Goal: Task Accomplishment & Management: Use online tool/utility

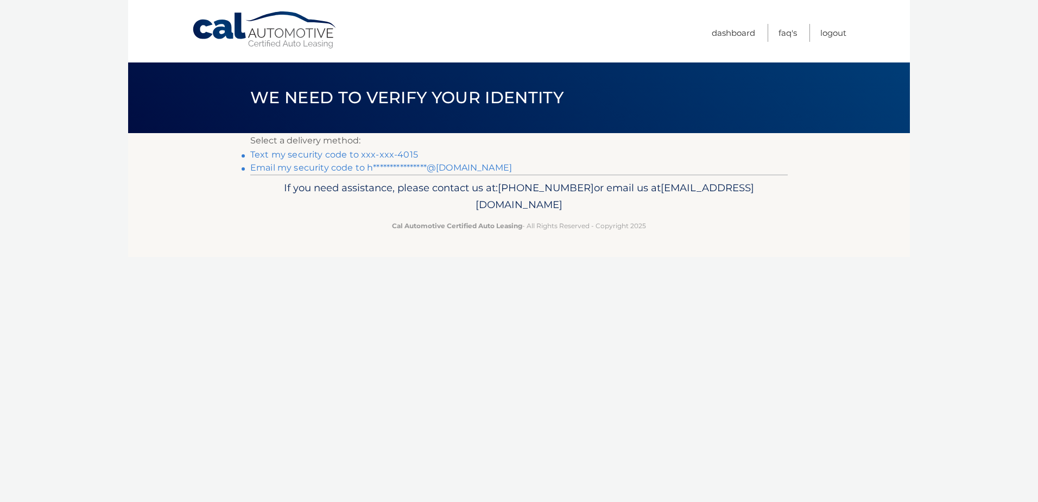
click at [284, 170] on link "**********" at bounding box center [381, 167] width 262 height 10
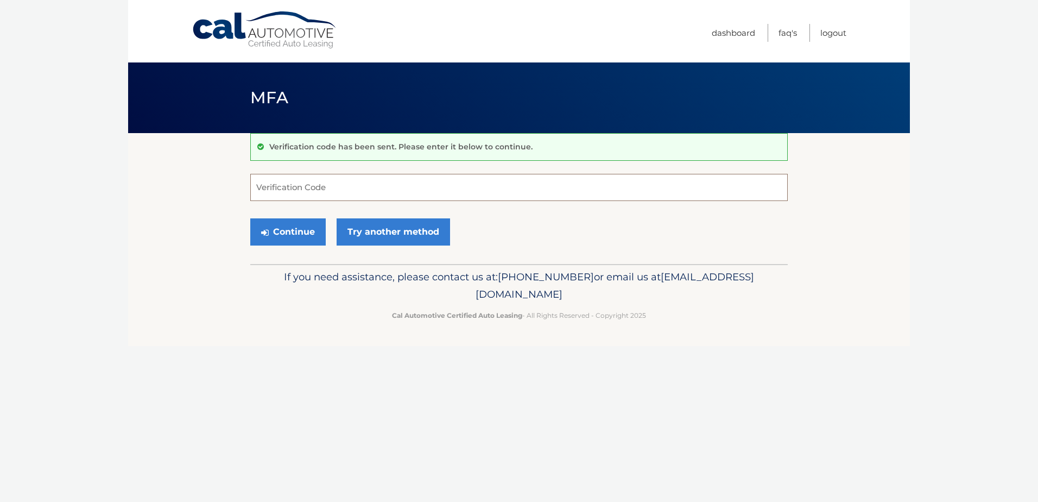
click at [269, 184] on input "Verification Code" at bounding box center [518, 187] width 537 height 27
paste input "784990"
click at [295, 231] on button "Continue" at bounding box center [287, 231] width 75 height 27
type input "784990"
click at [301, 233] on button "Continue" at bounding box center [287, 231] width 75 height 27
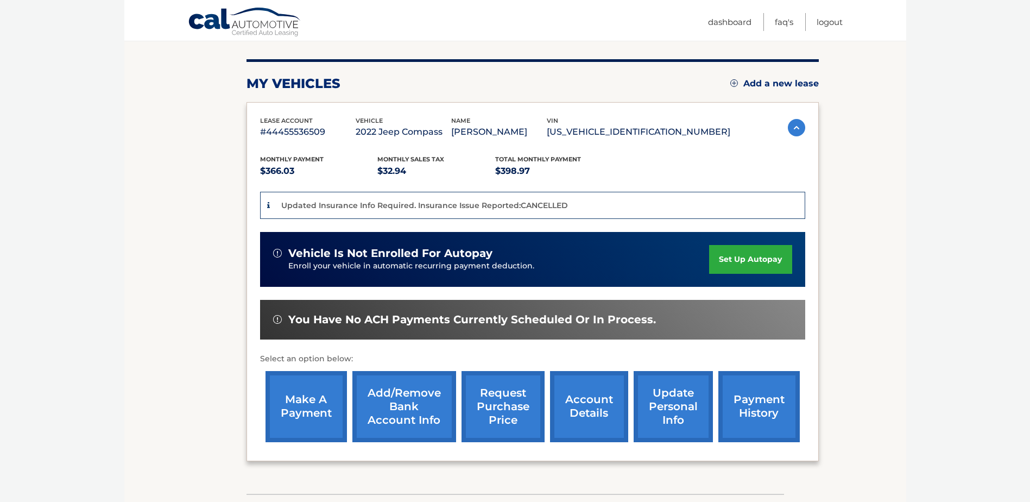
scroll to position [197, 0]
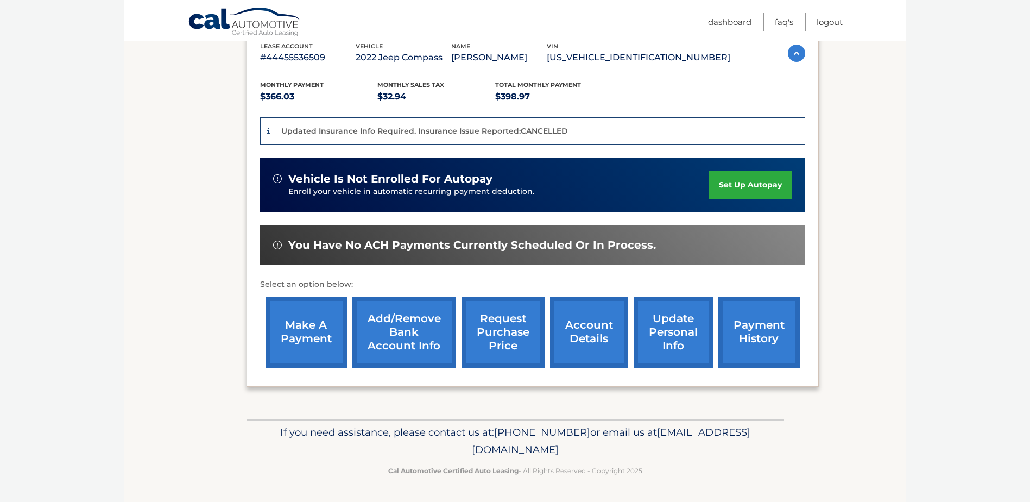
click at [297, 336] on link "make a payment" at bounding box center [305, 331] width 81 height 71
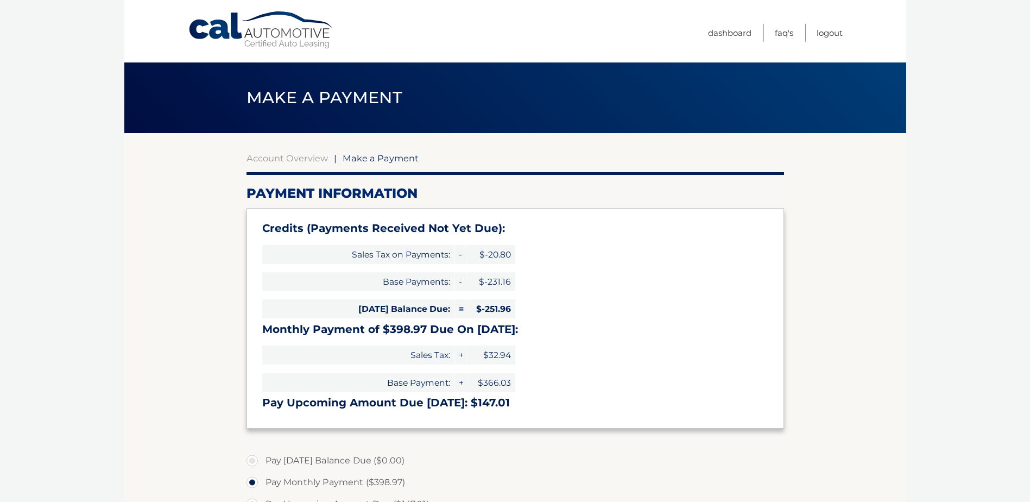
select select "NTQ0ZDM3ZTUtNGMxZS00NTViLTk3NGMtMmNmYzRmYWI0NTBk"
